Goal: Task Accomplishment & Management: Manage account settings

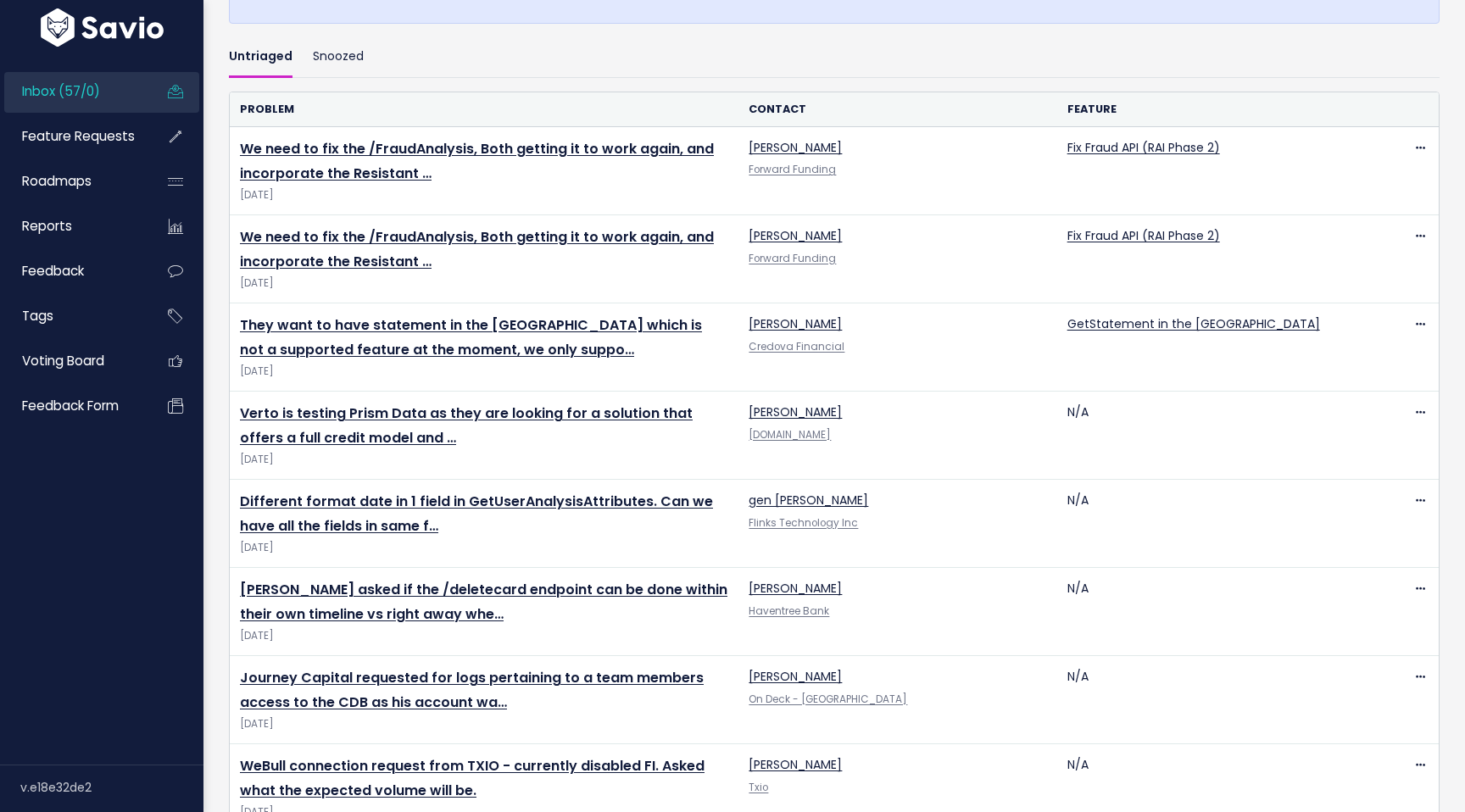
scroll to position [495, 0]
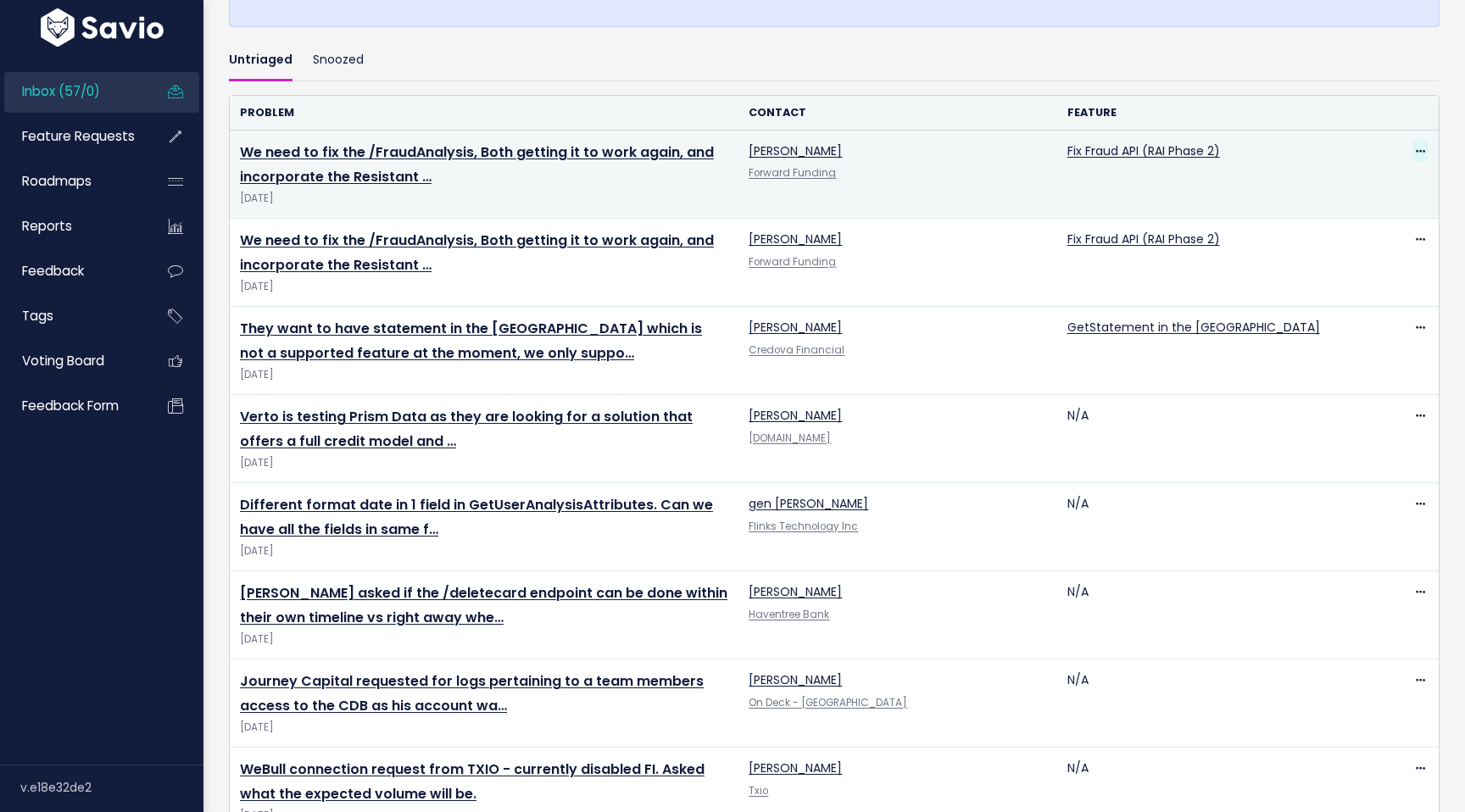
click at [1421, 150] on icon at bounding box center [1420, 152] width 10 height 11
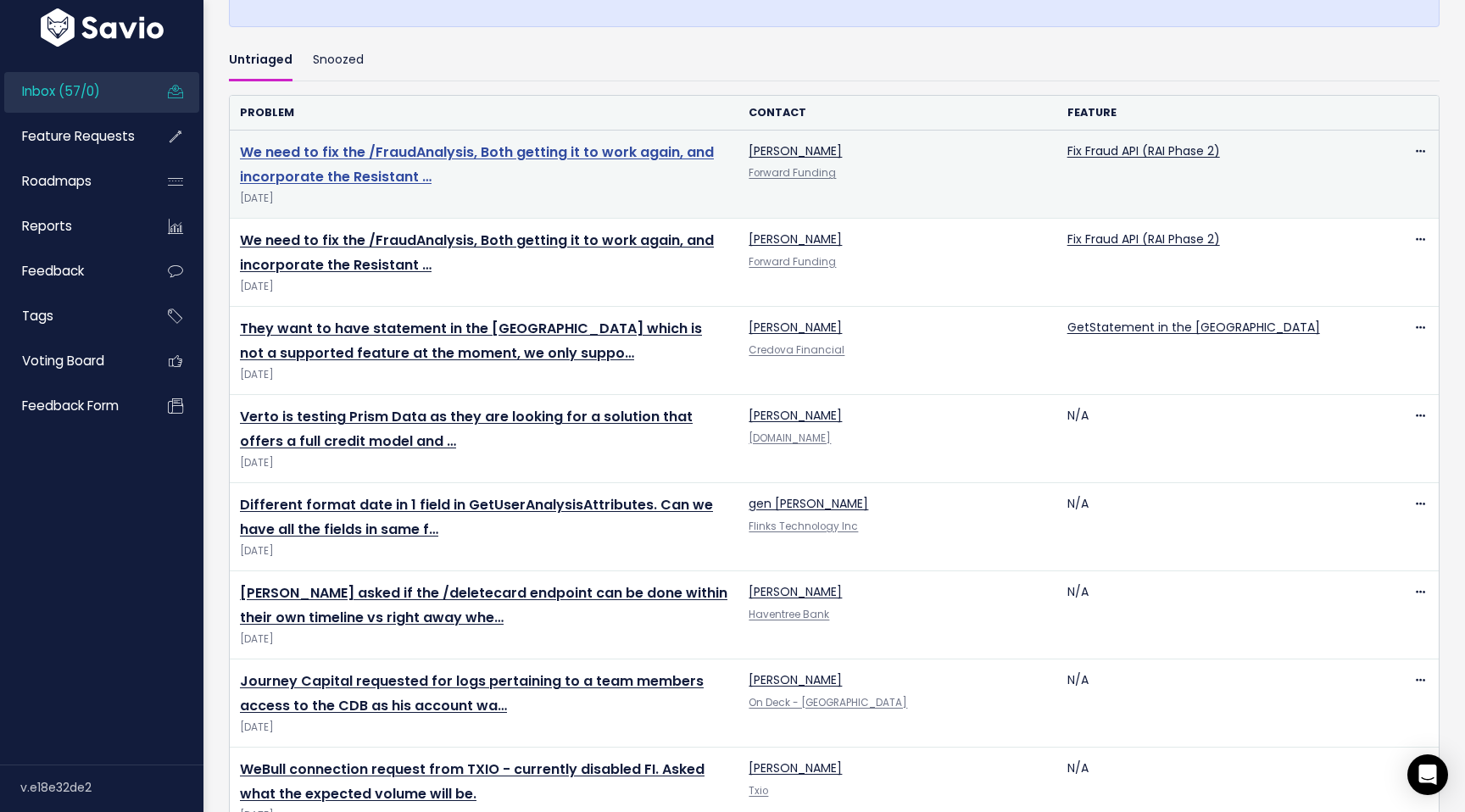
click at [560, 157] on link "We need to fix the /FraudAnalysis, Both getting it to work again, and incorpora…" at bounding box center [477, 164] width 474 height 44
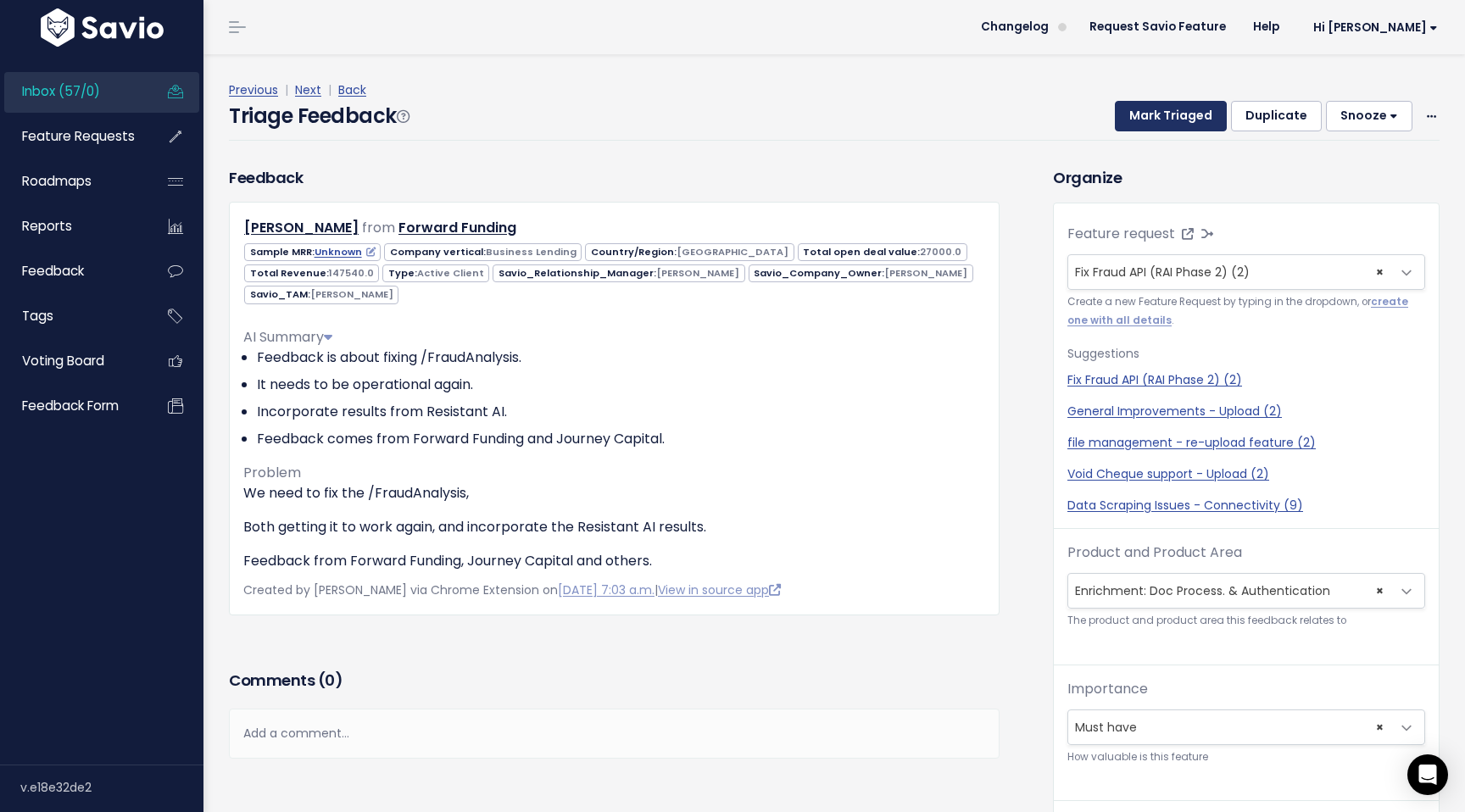
click at [1201, 122] on button "Mark Triaged" at bounding box center [1170, 116] width 112 height 30
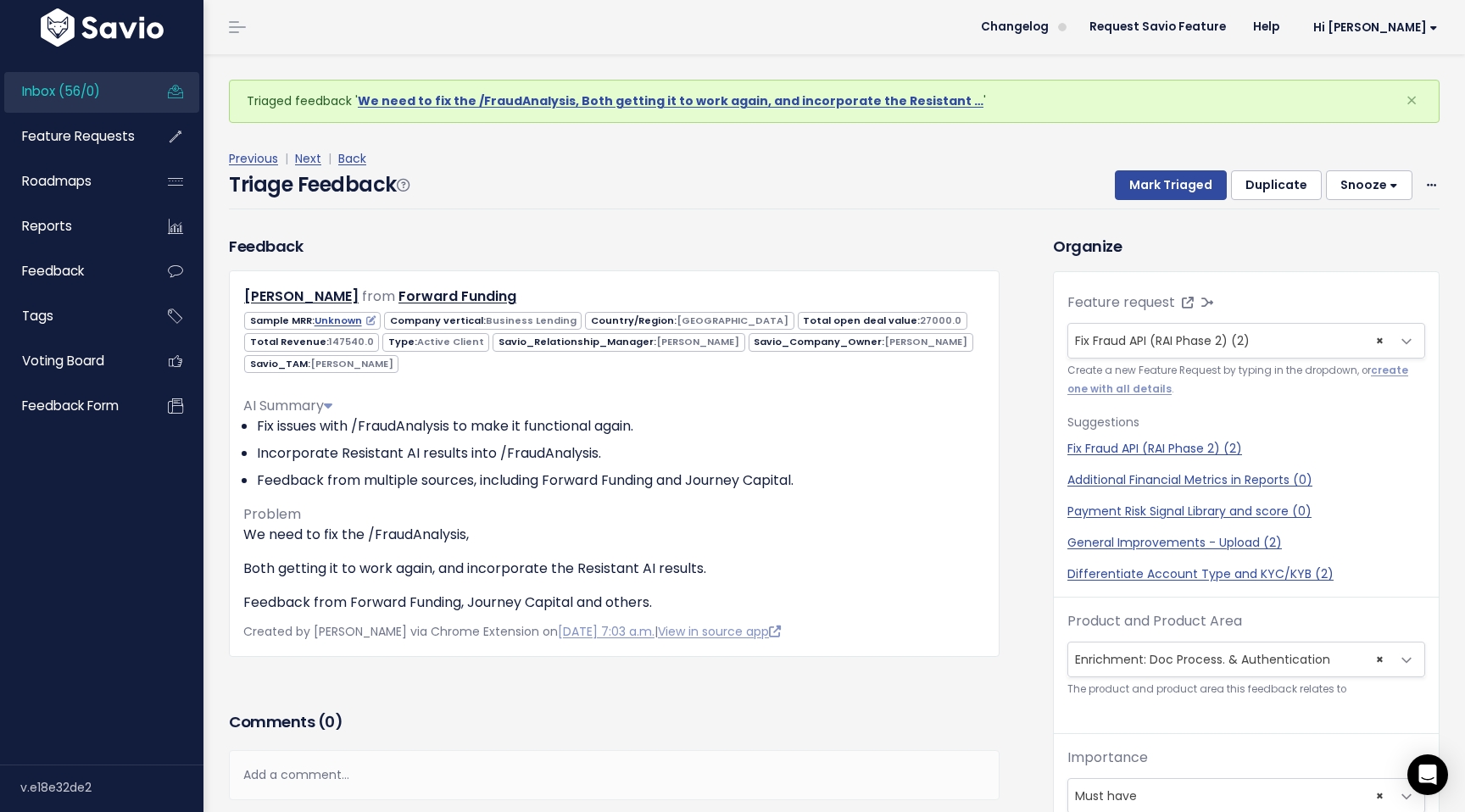
click at [86, 104] on link "Inbox (56/0)" at bounding box center [71, 91] width 136 height 39
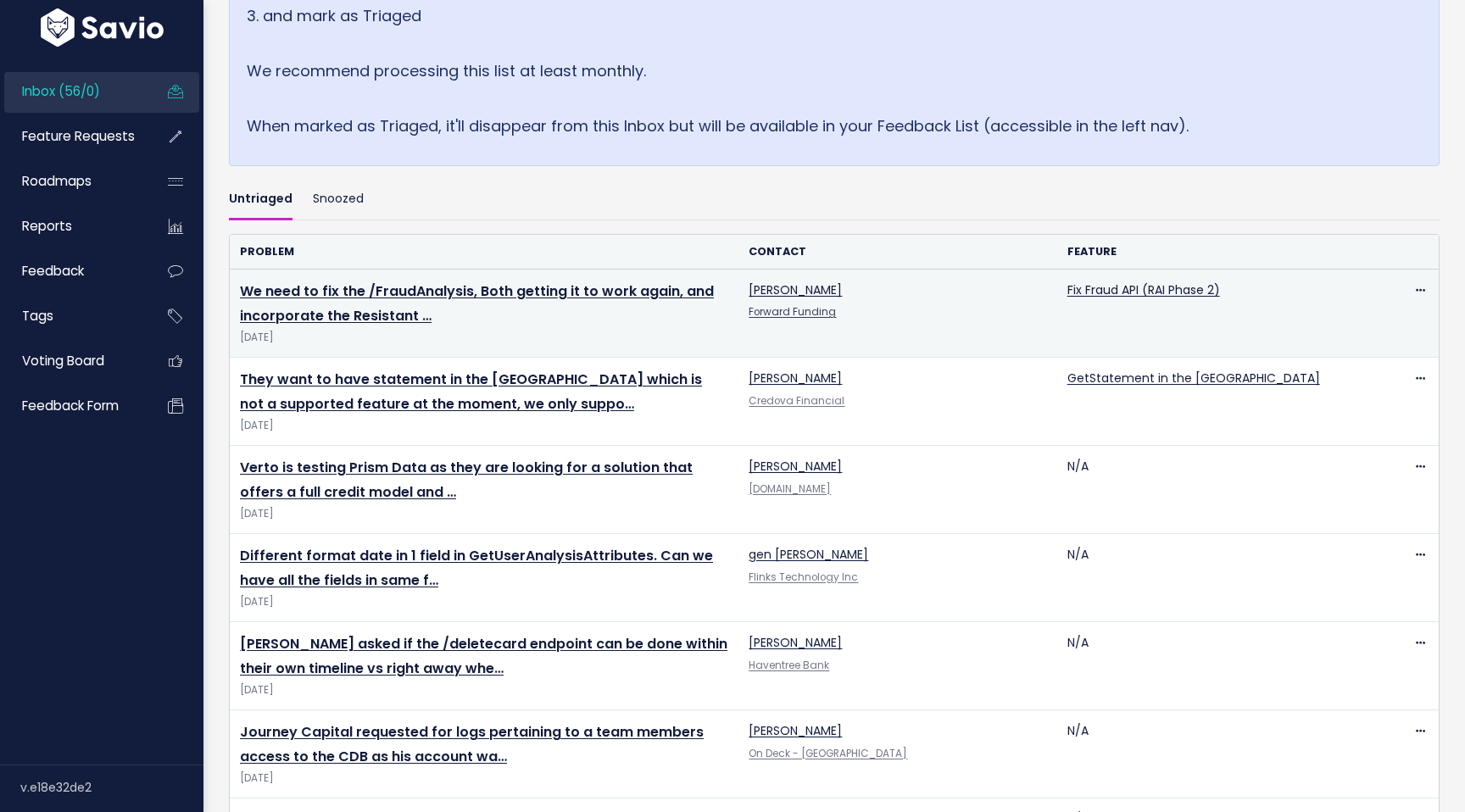
scroll to position [430, 0]
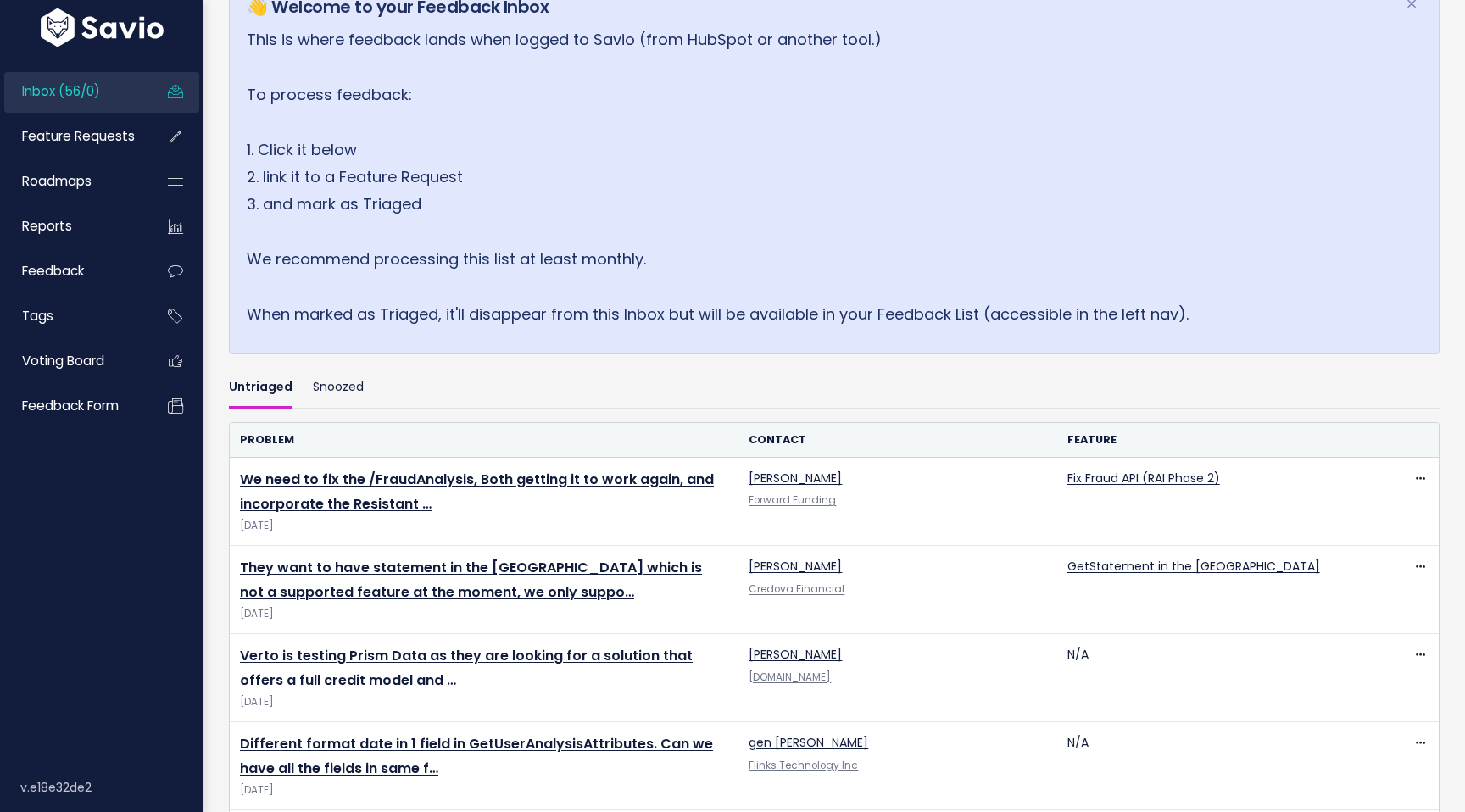
scroll to position [176, 0]
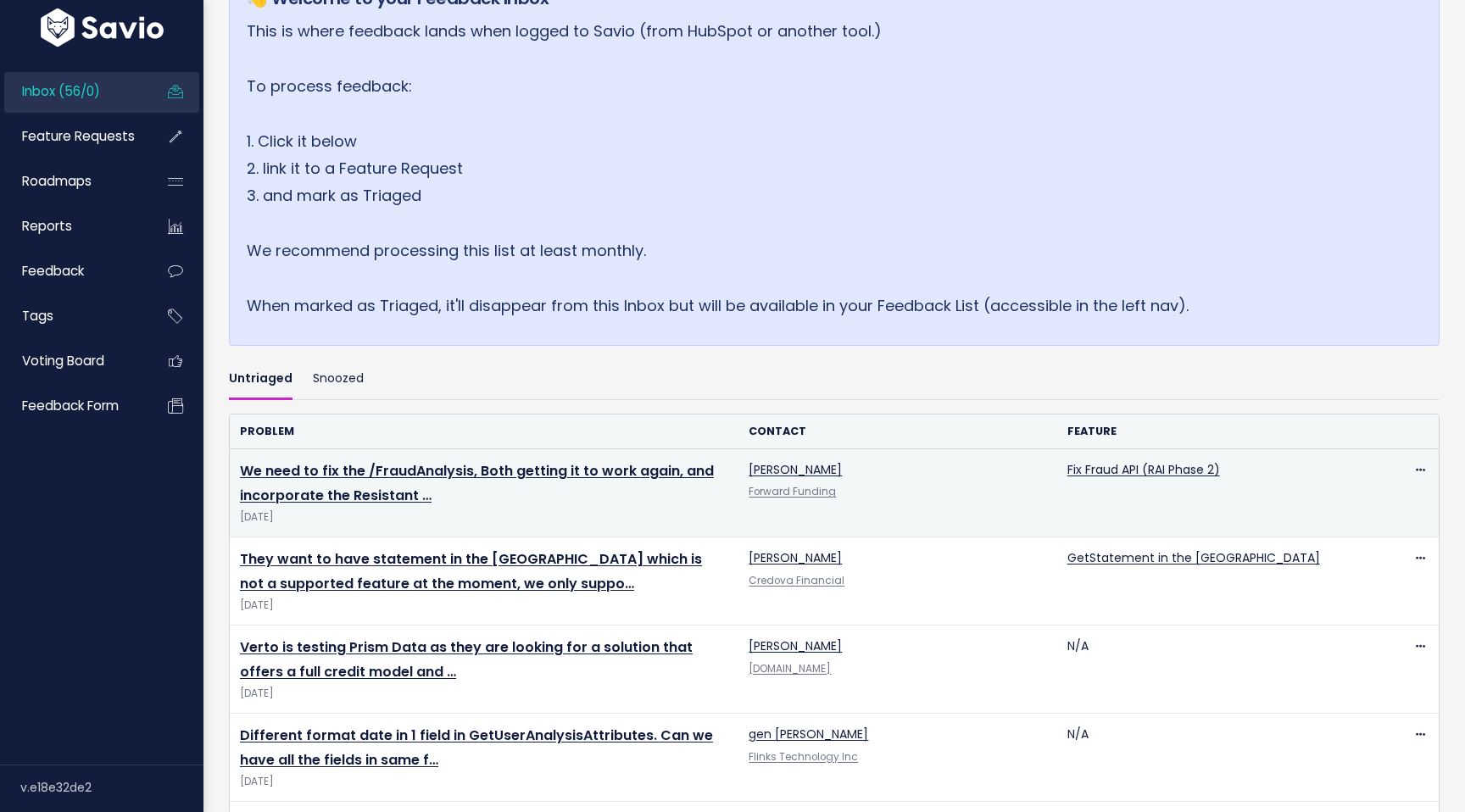
click at [1428, 463] on td "Edit Delete" at bounding box center [1406, 493] width 64 height 88
click at [1416, 465] on icon at bounding box center [1420, 471] width 10 height 11
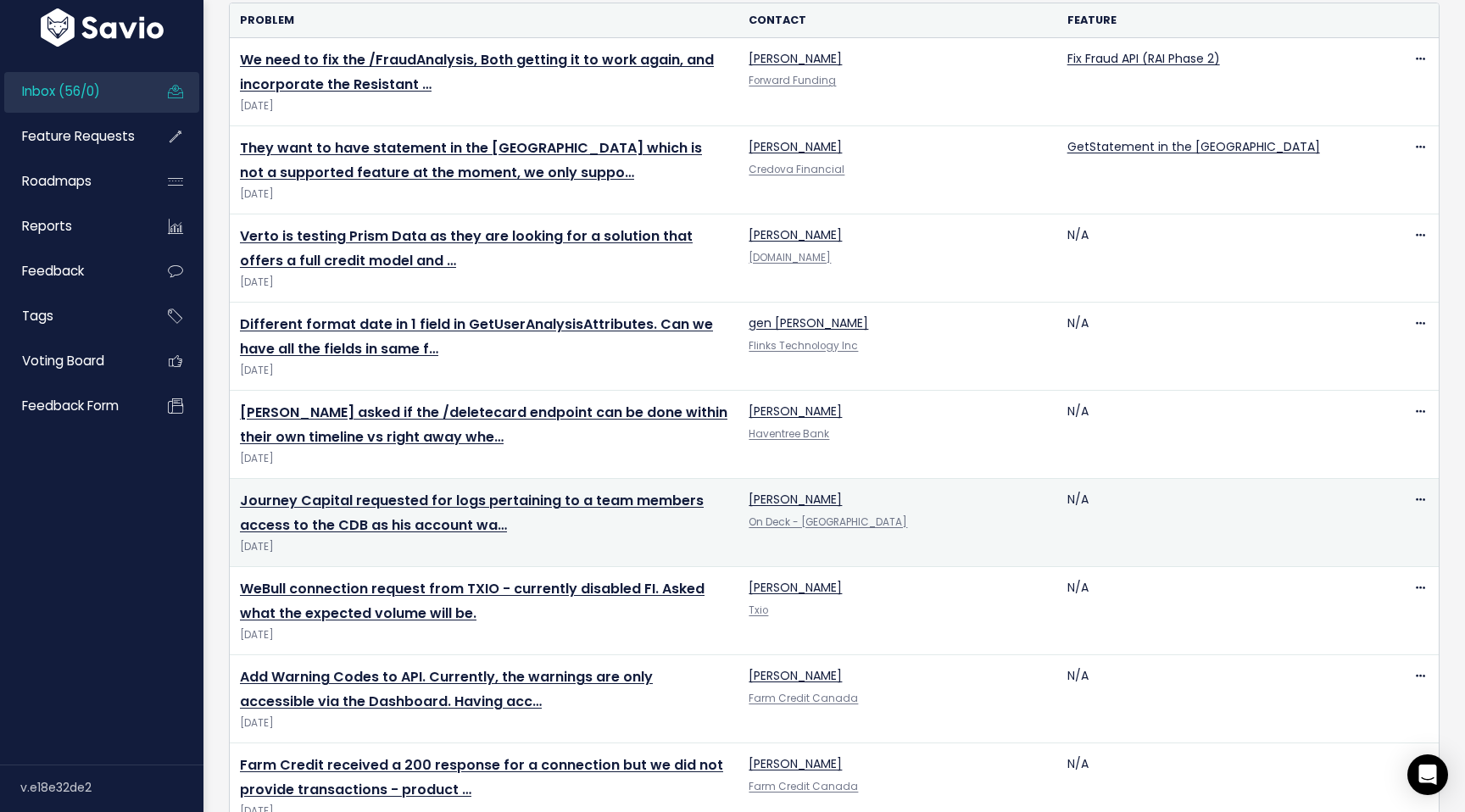
scroll to position [588, 0]
click at [465, 524] on link "Journey Capital requested for logs pertaining to a team members access to the C…" at bounding box center [472, 512] width 463 height 44
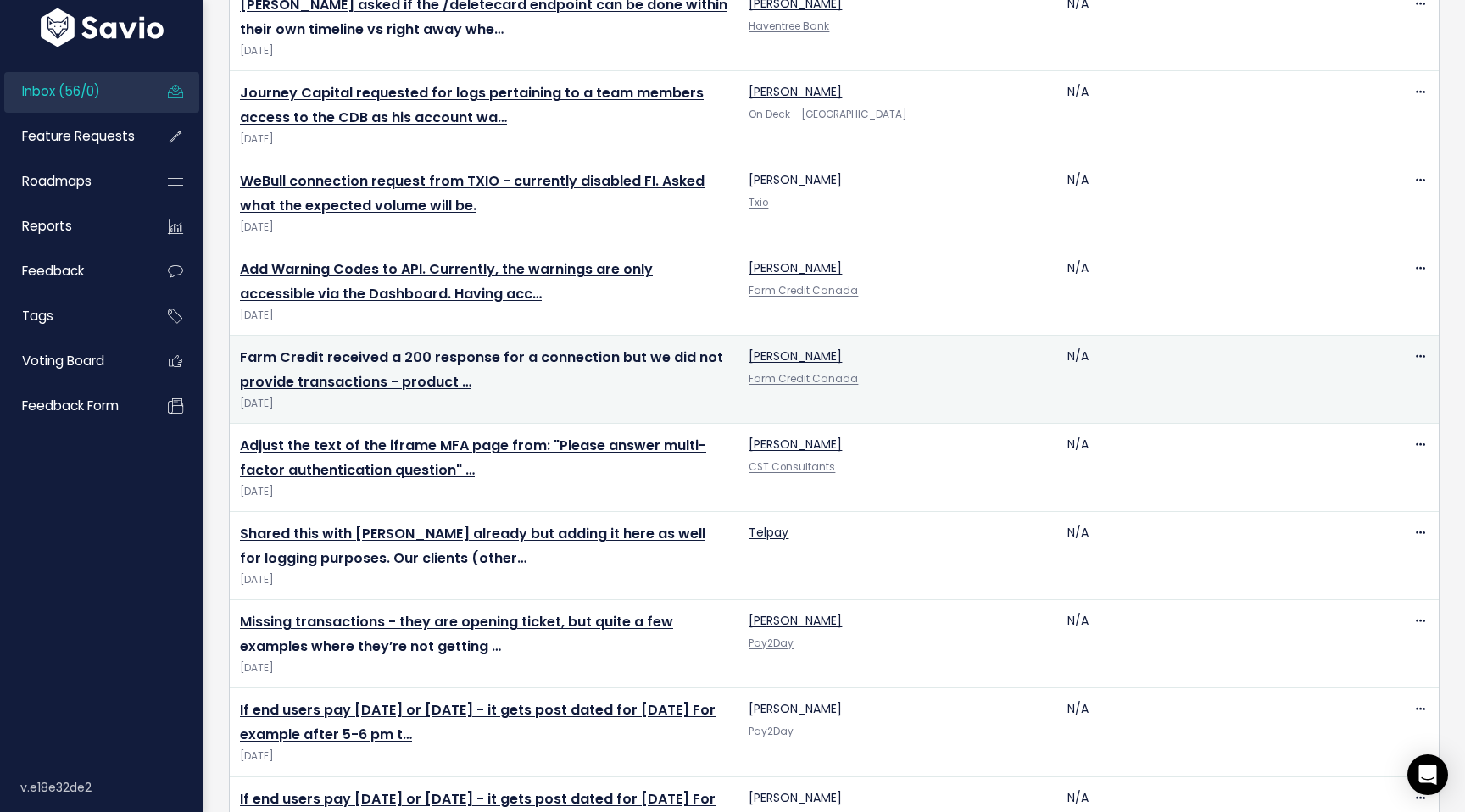
scroll to position [1001, 0]
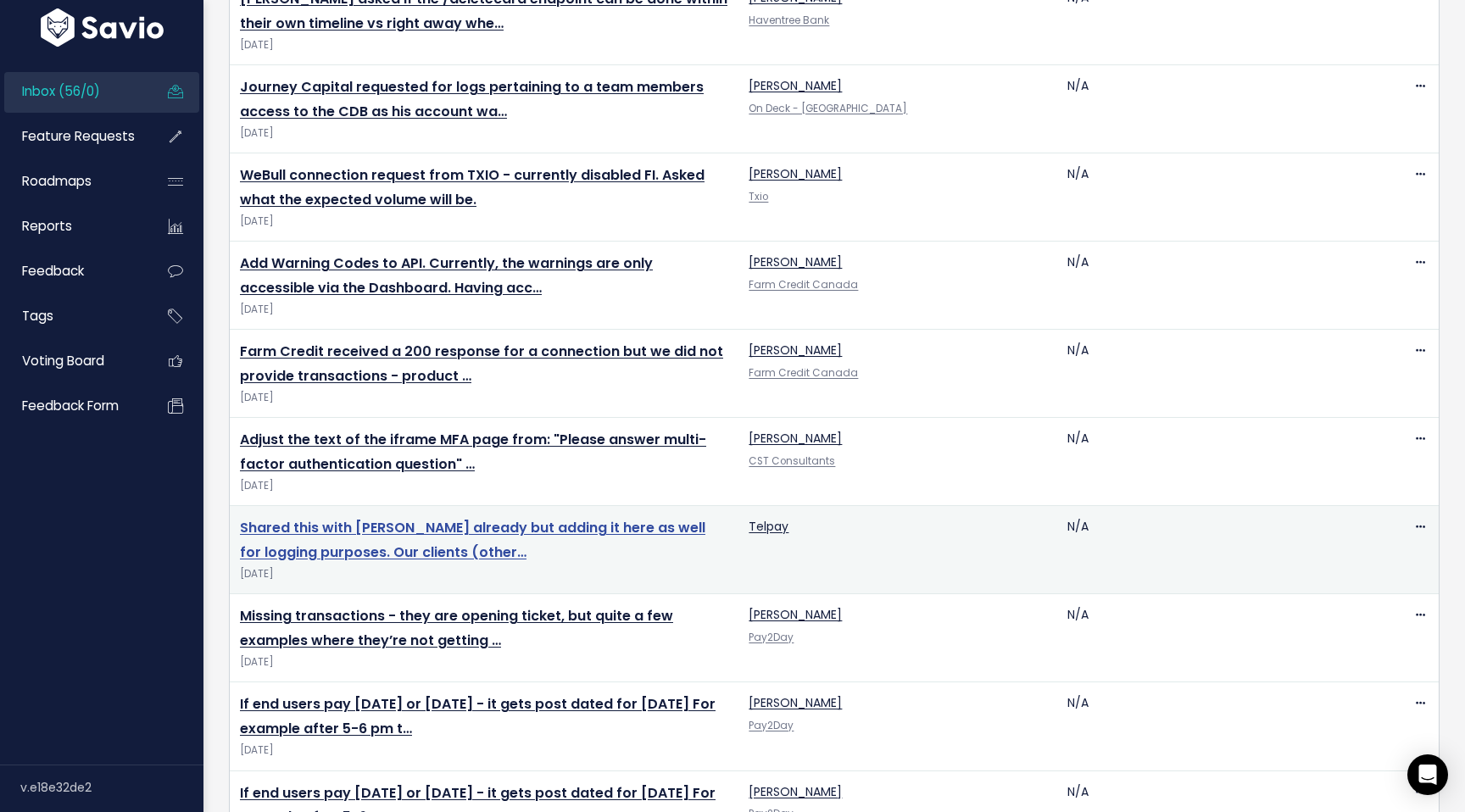
click at [581, 530] on link "Shared this with [PERSON_NAME] already but adding it here as well for logging p…" at bounding box center [473, 539] width 465 height 44
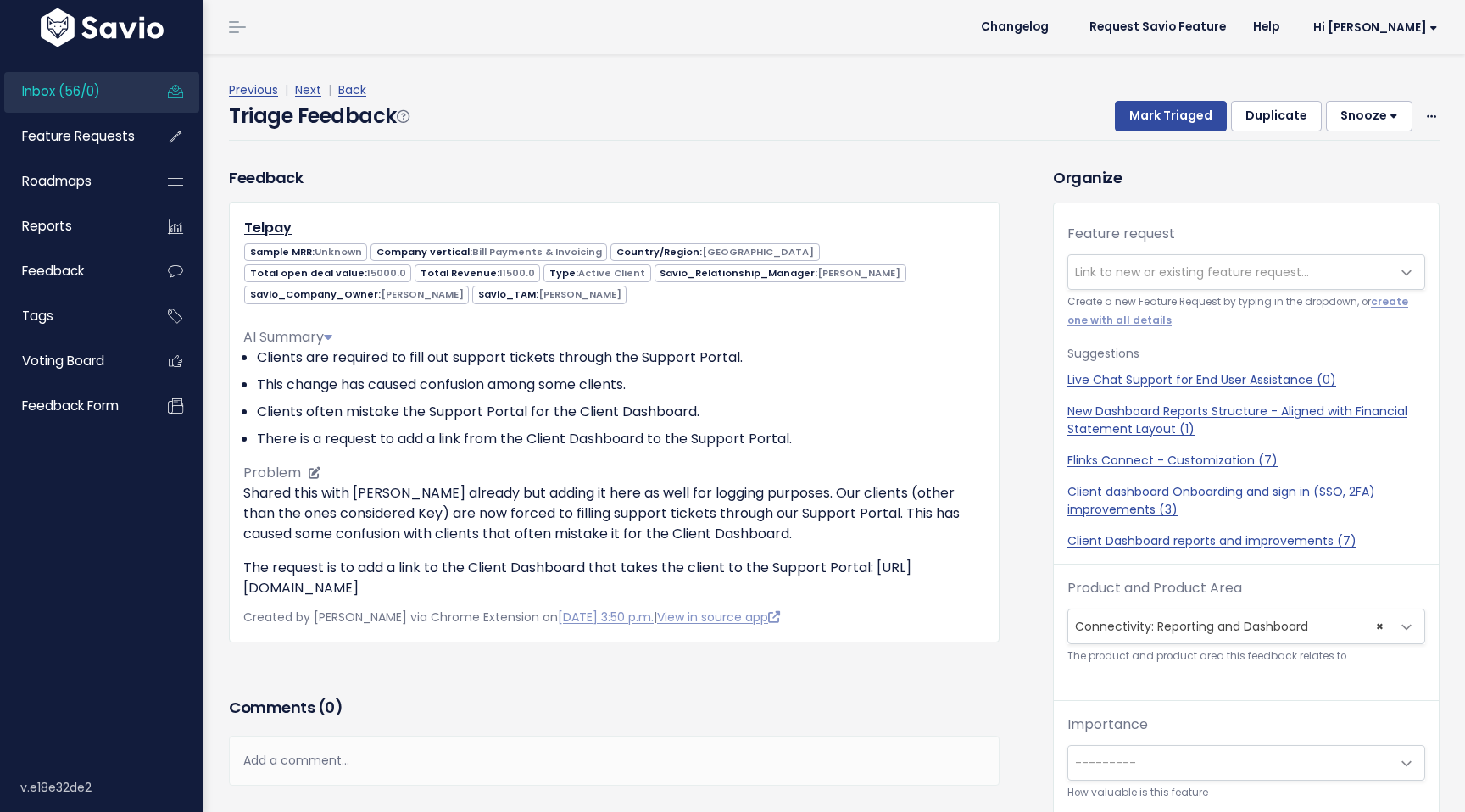
click at [693, 356] on li "Clients are required to fill out support tickets through the Support Portal." at bounding box center [621, 357] width 728 height 20
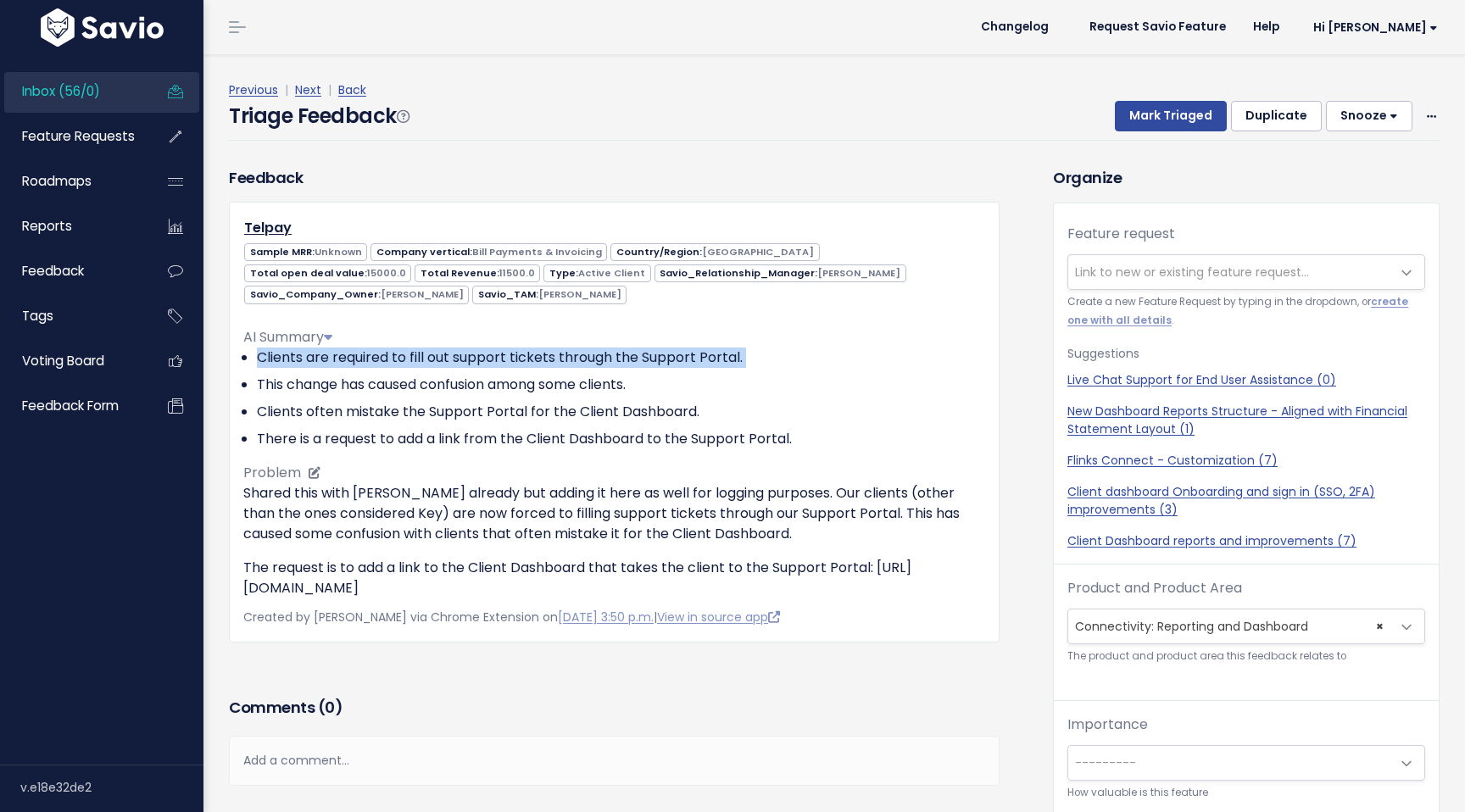
click at [693, 356] on li "Clients are required to fill out support tickets through the Support Portal." at bounding box center [621, 357] width 728 height 20
click at [725, 360] on li "Clients are required to fill out support tickets through the Support Portal." at bounding box center [621, 357] width 728 height 20
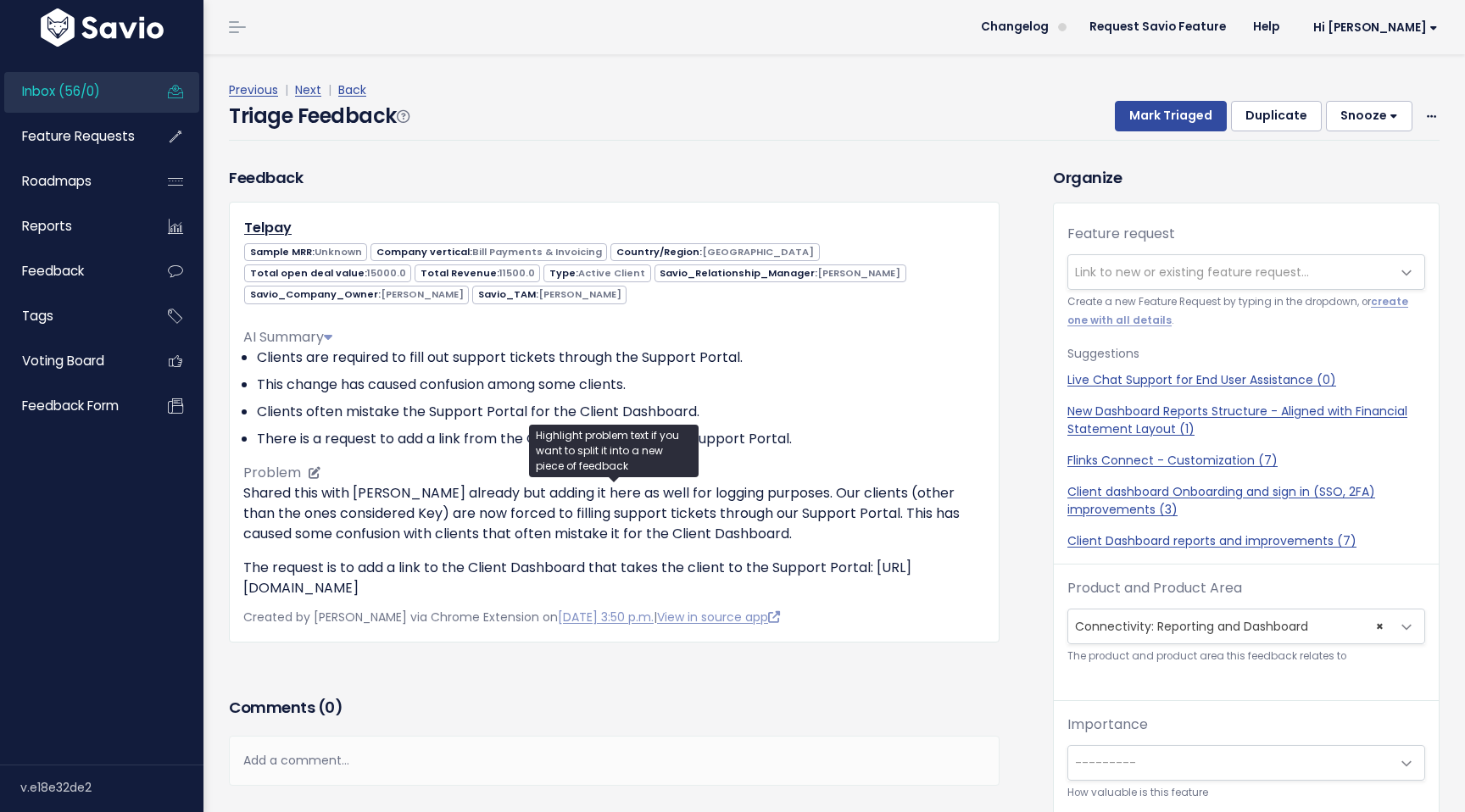
click at [716, 494] on p "Shared this with [PERSON_NAME] already but adding it here as well for logging p…" at bounding box center [614, 514] width 742 height 61
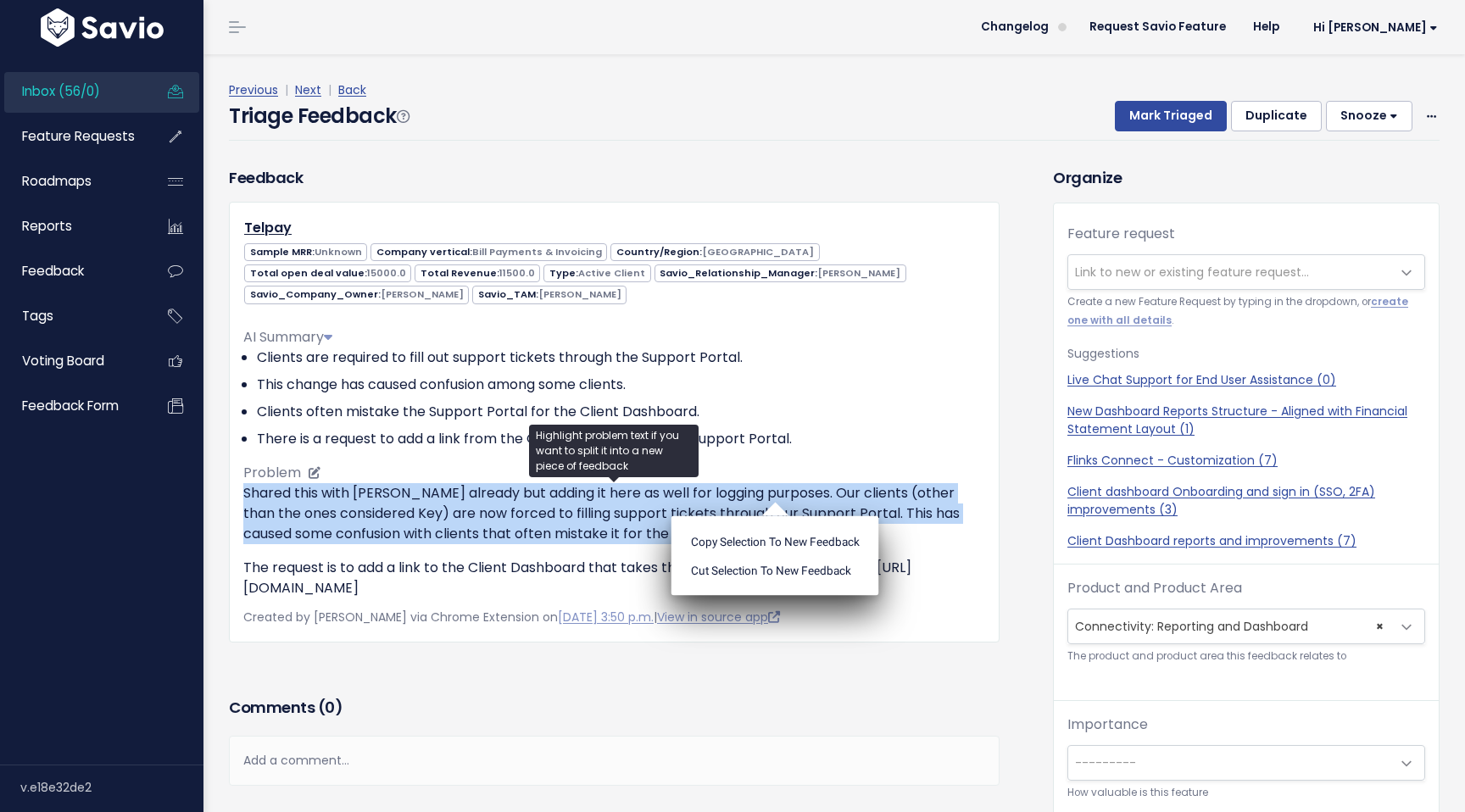
click at [716, 494] on p "Shared this with Bianca already but adding it here as well for logging purposes…" at bounding box center [614, 514] width 742 height 61
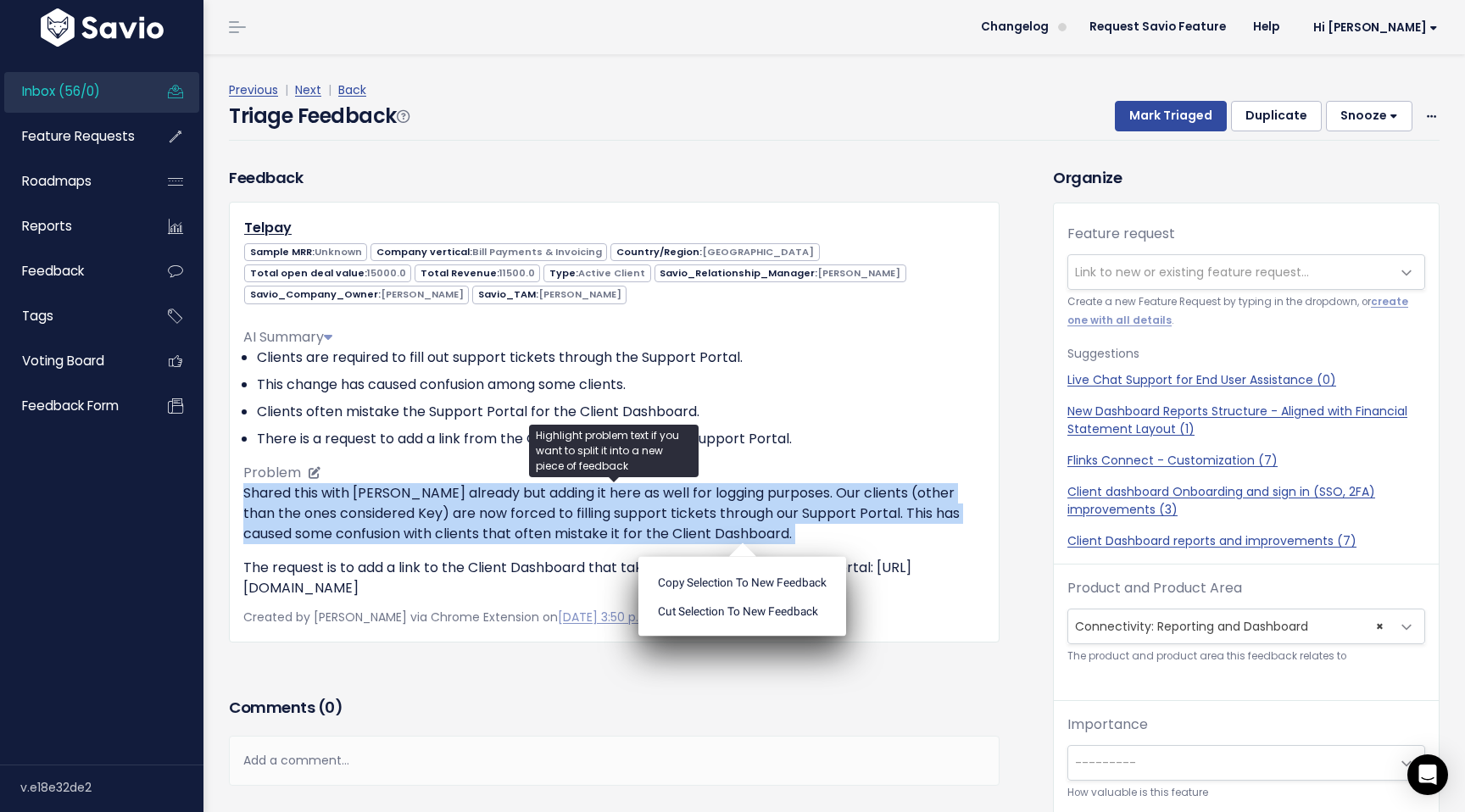
click at [621, 512] on p "Shared this with Bianca already but adding it here as well for logging purposes…" at bounding box center [614, 514] width 742 height 61
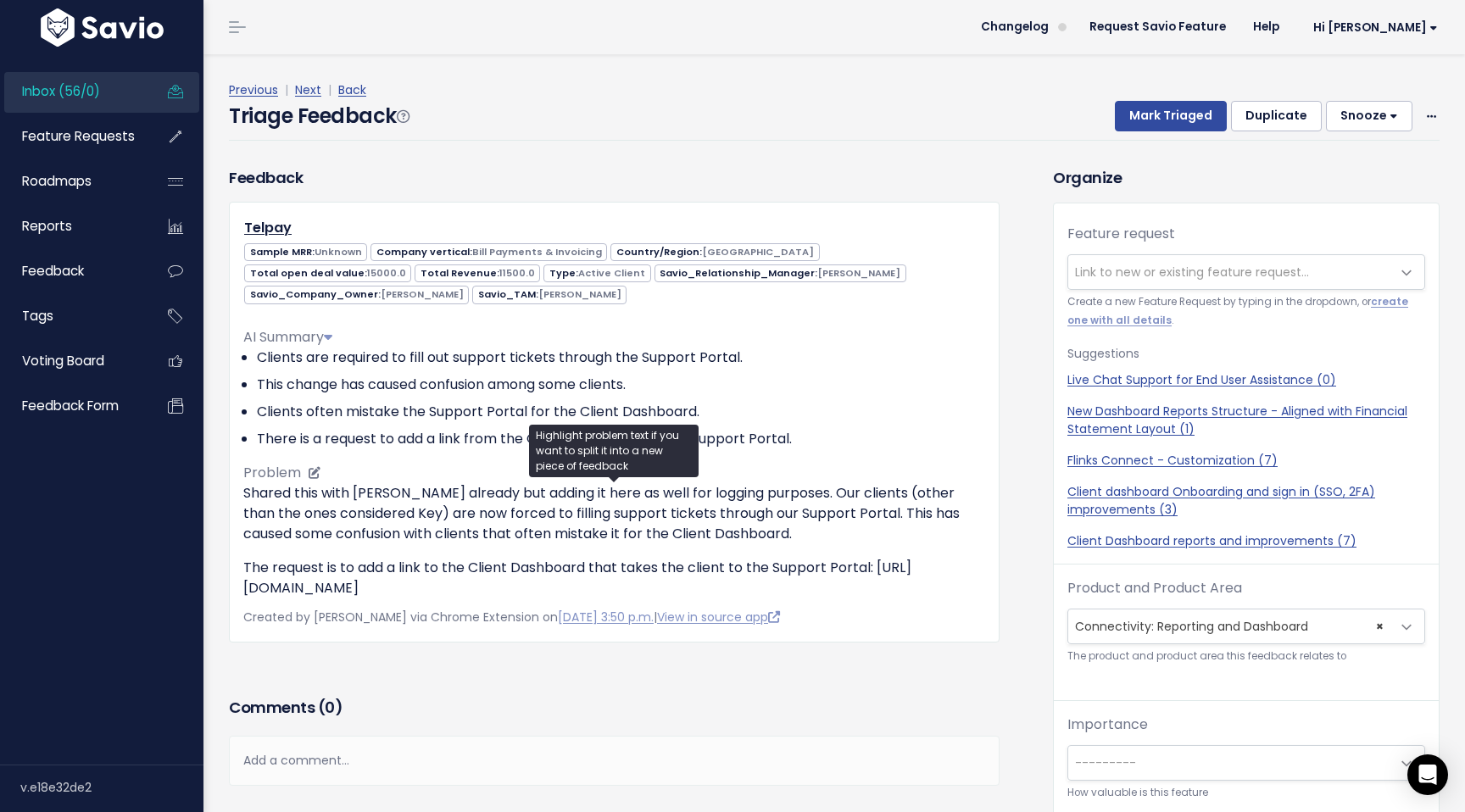
scroll to position [54, 0]
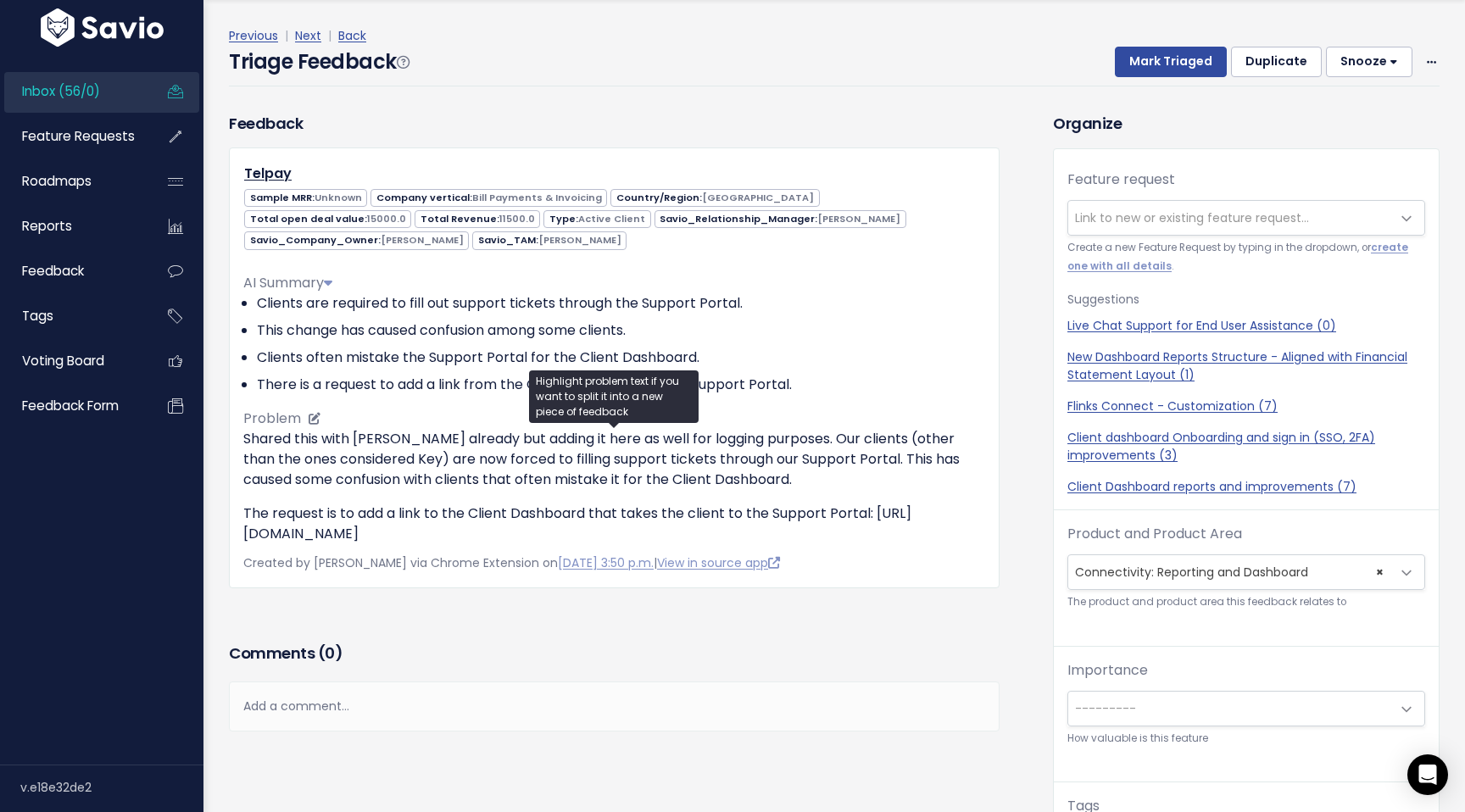
click at [768, 459] on p "Shared this with Bianca already but adding it here as well for logging purposes…" at bounding box center [614, 459] width 742 height 61
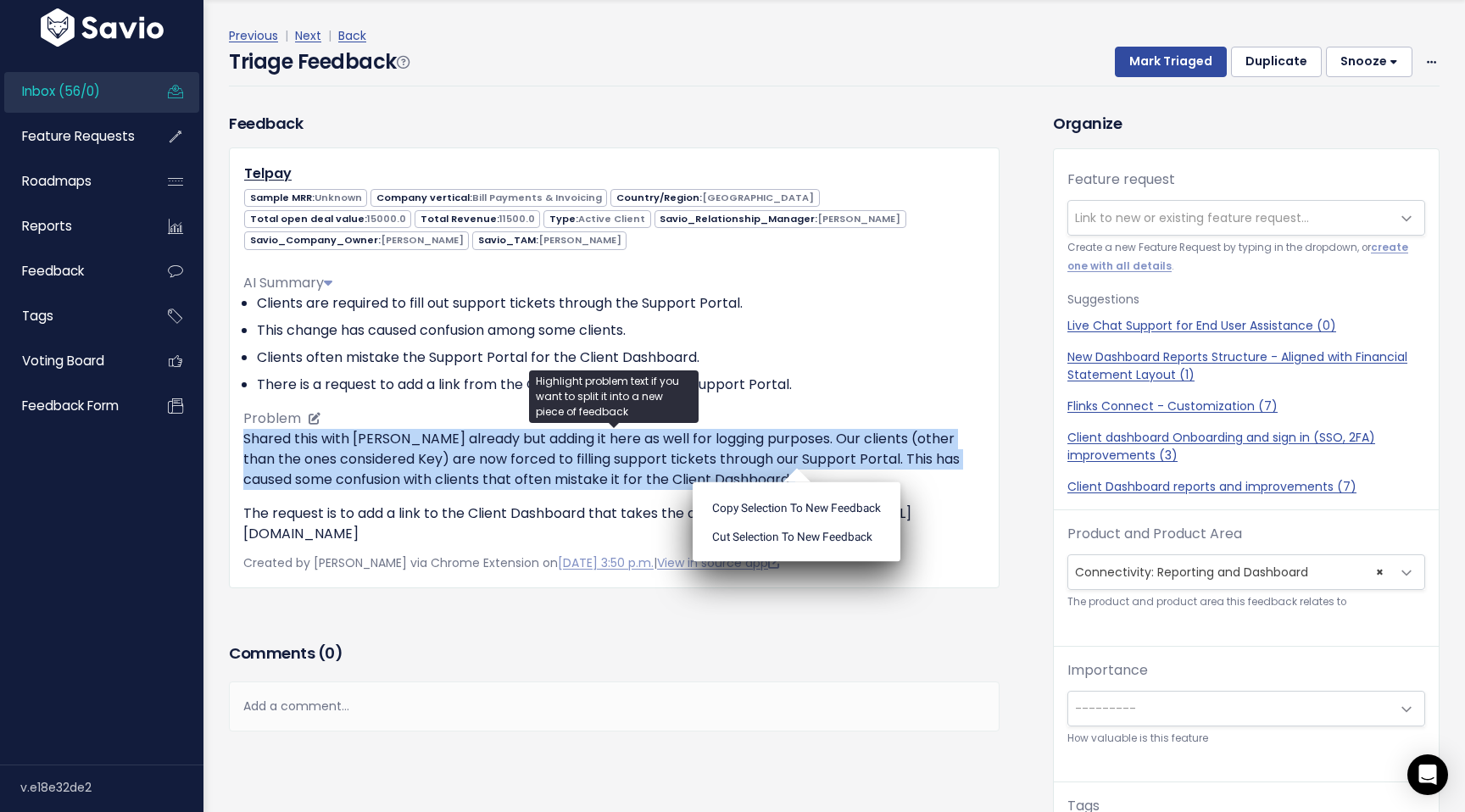
click at [768, 459] on p "Shared this with Bianca already but adding it here as well for logging purposes…" at bounding box center [614, 459] width 742 height 61
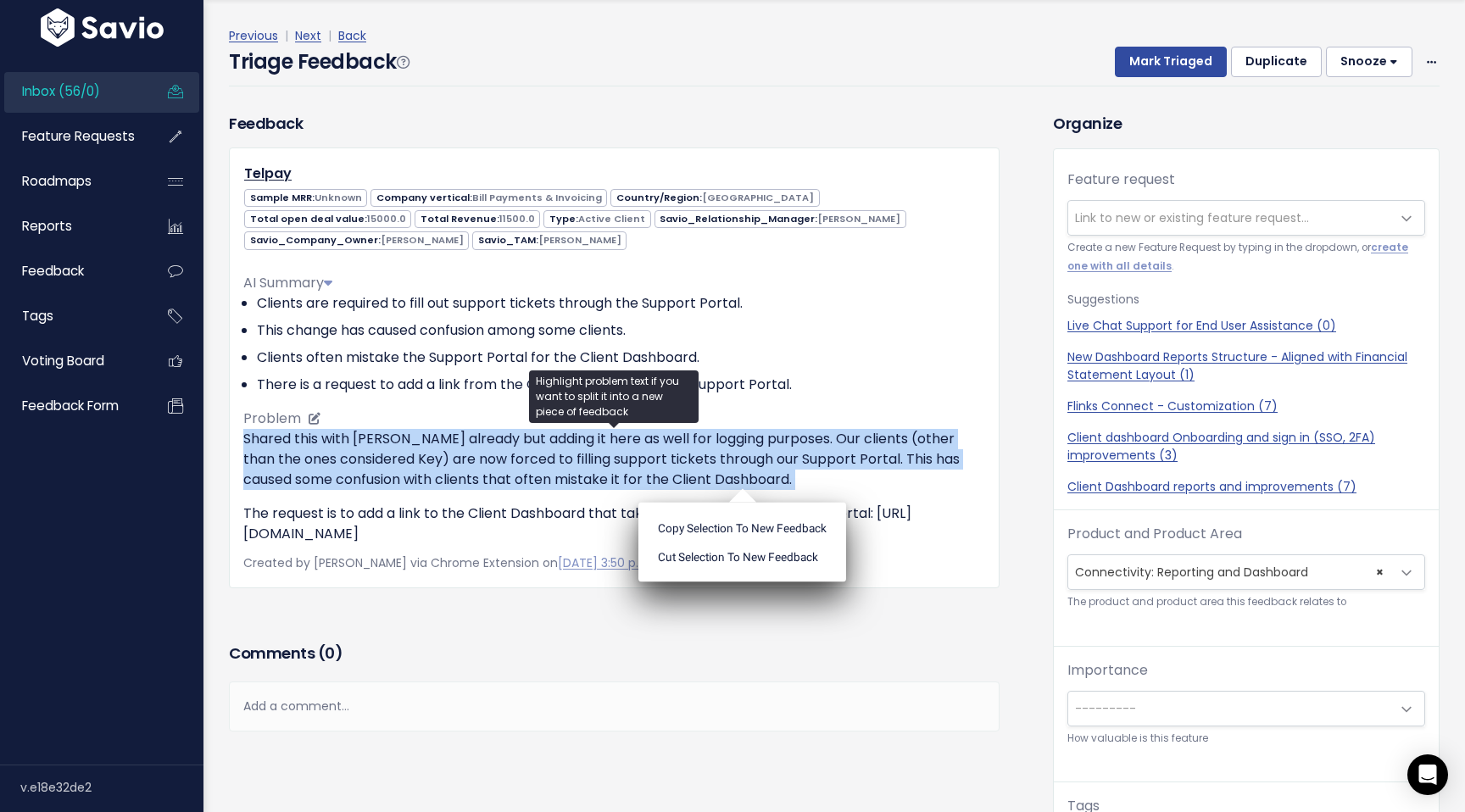
click at [643, 481] on p "Shared this with Bianca already but adding it here as well for logging purposes…" at bounding box center [614, 459] width 742 height 61
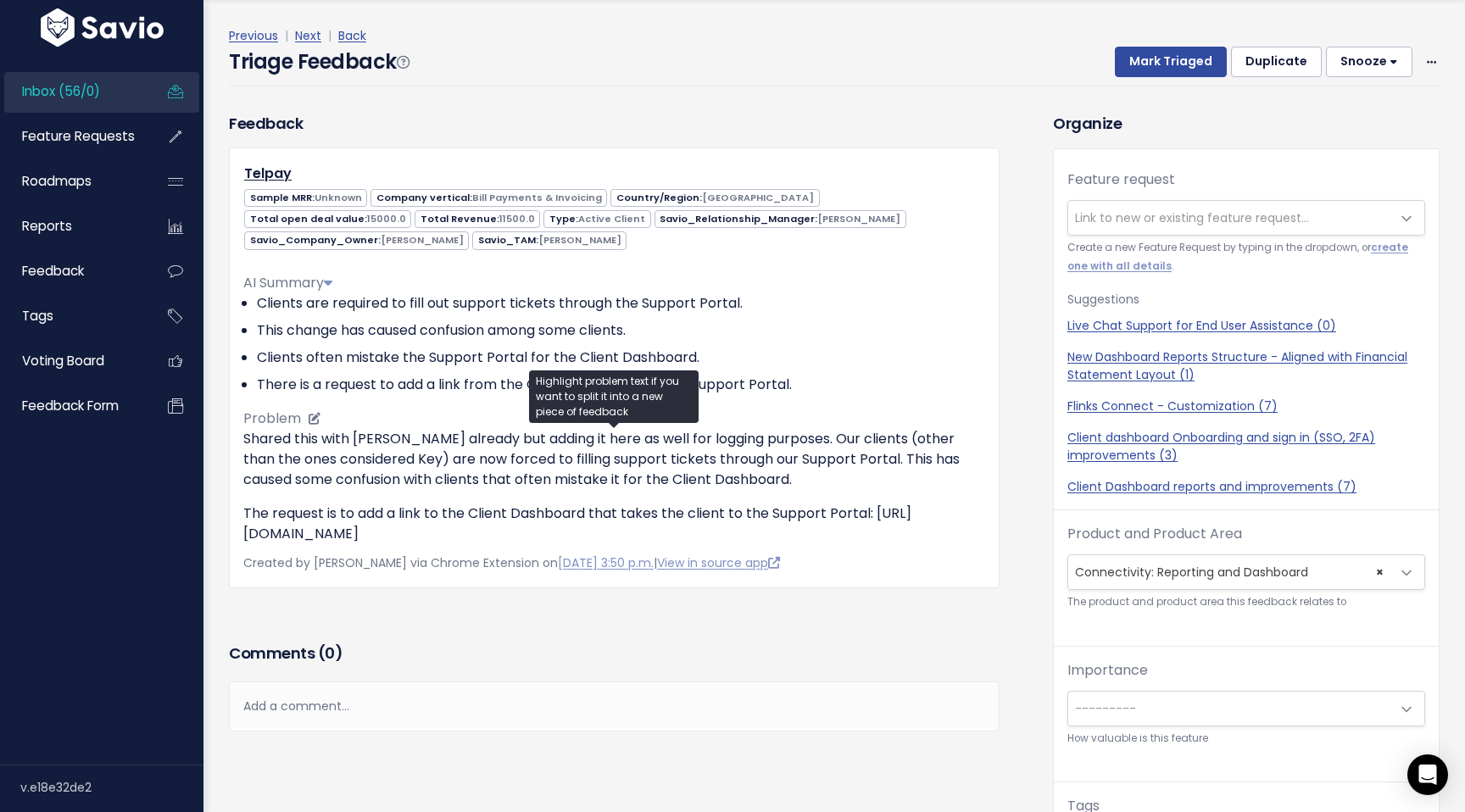
click at [582, 514] on p "The request is to add a link to the Client Dashboard that takes the client to t…" at bounding box center [614, 523] width 742 height 41
